Goal: Check status: Check status

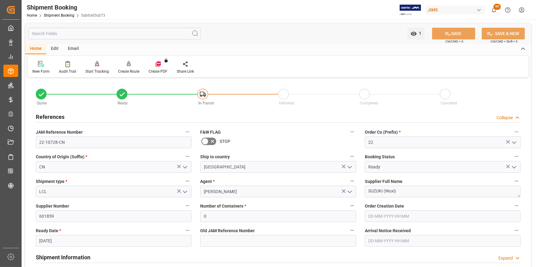
scroll to position [168, 0]
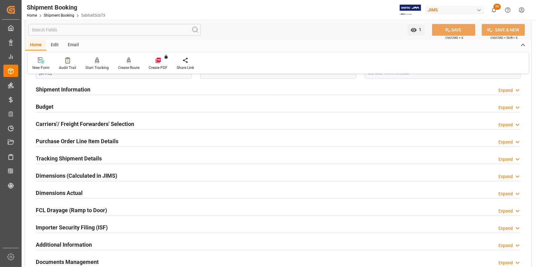
click at [67, 92] on h2 "Shipment Information" at bounding box center [63, 89] width 55 height 8
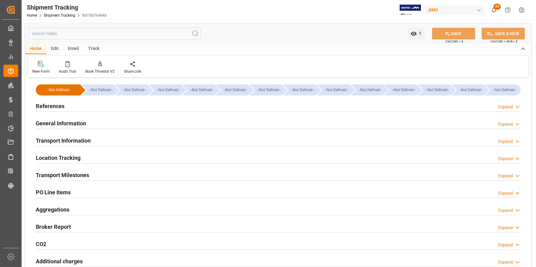
click at [52, 106] on h2 "References" at bounding box center [50, 106] width 29 height 8
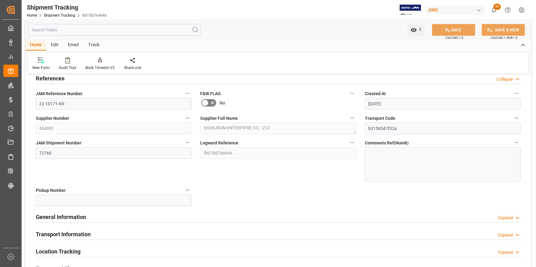
scroll to position [84, 0]
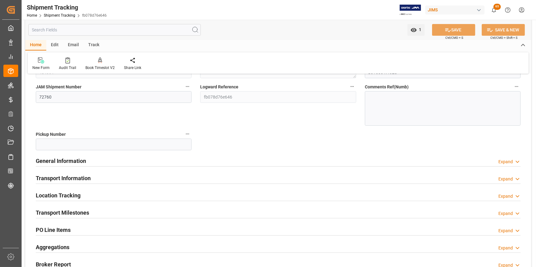
click at [74, 215] on h2 "Transport Milestones" at bounding box center [62, 213] width 53 height 8
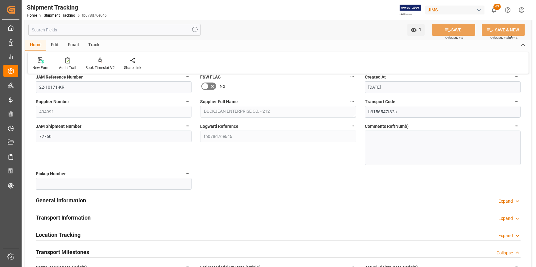
scroll to position [0, 0]
